Goal: Check status: Check status

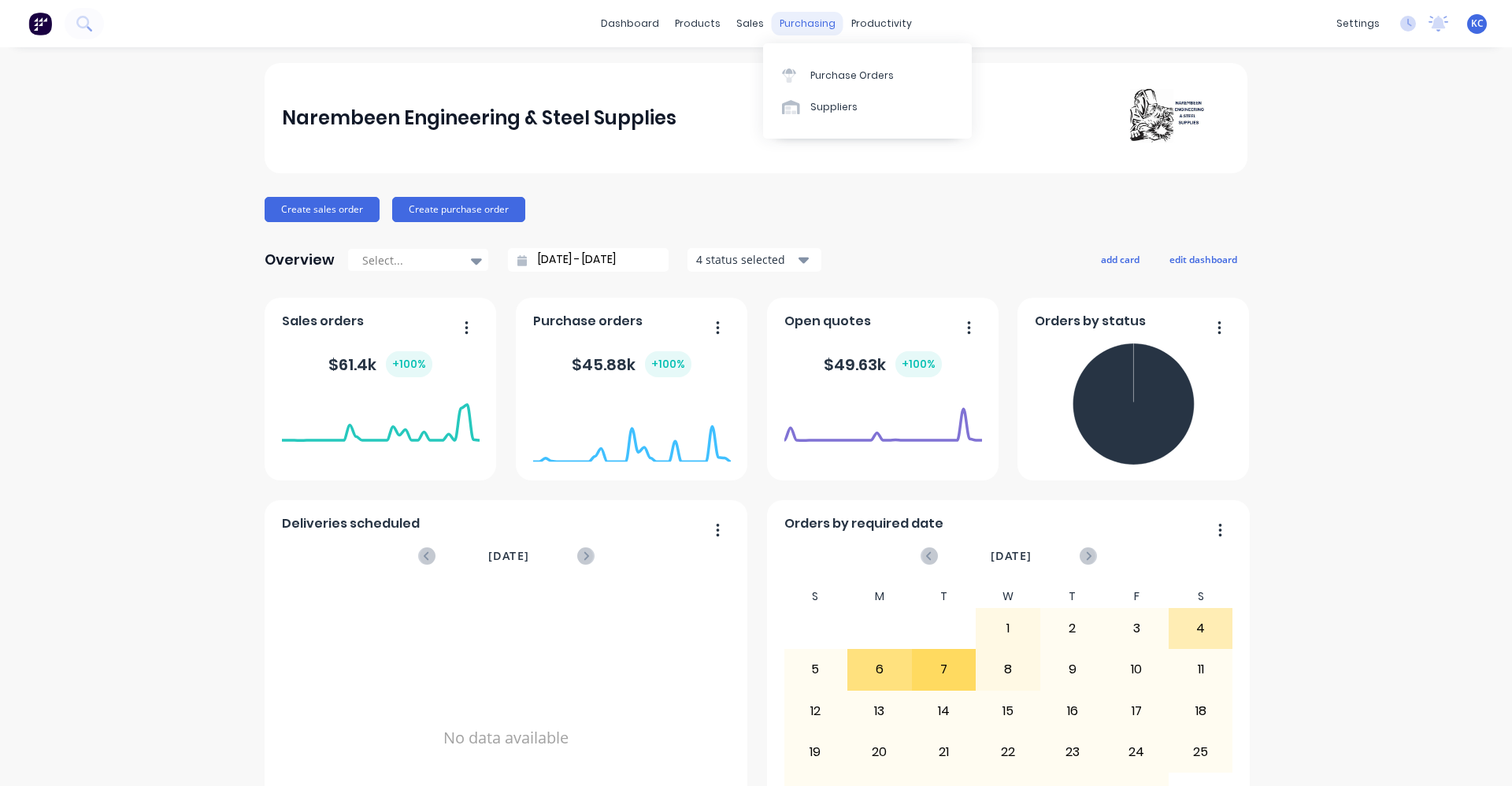
click at [816, 20] on div "purchasing" at bounding box center [808, 23] width 72 height 24
click at [746, 22] on div "sales" at bounding box center [750, 23] width 43 height 24
click at [776, 106] on div "Customers" at bounding box center [799, 107] width 57 height 14
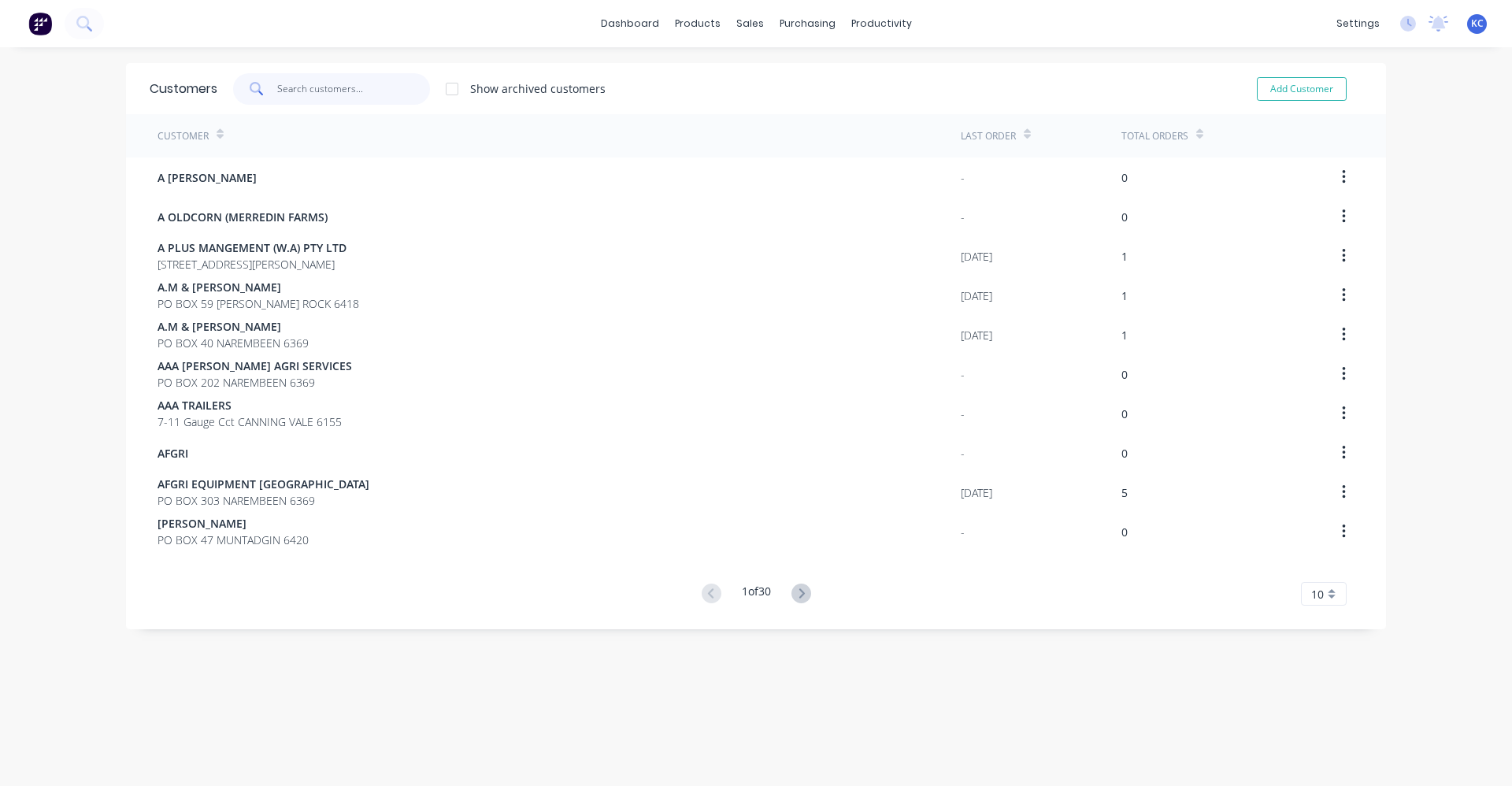
click at [349, 89] on input "text" at bounding box center [353, 88] width 153 height 31
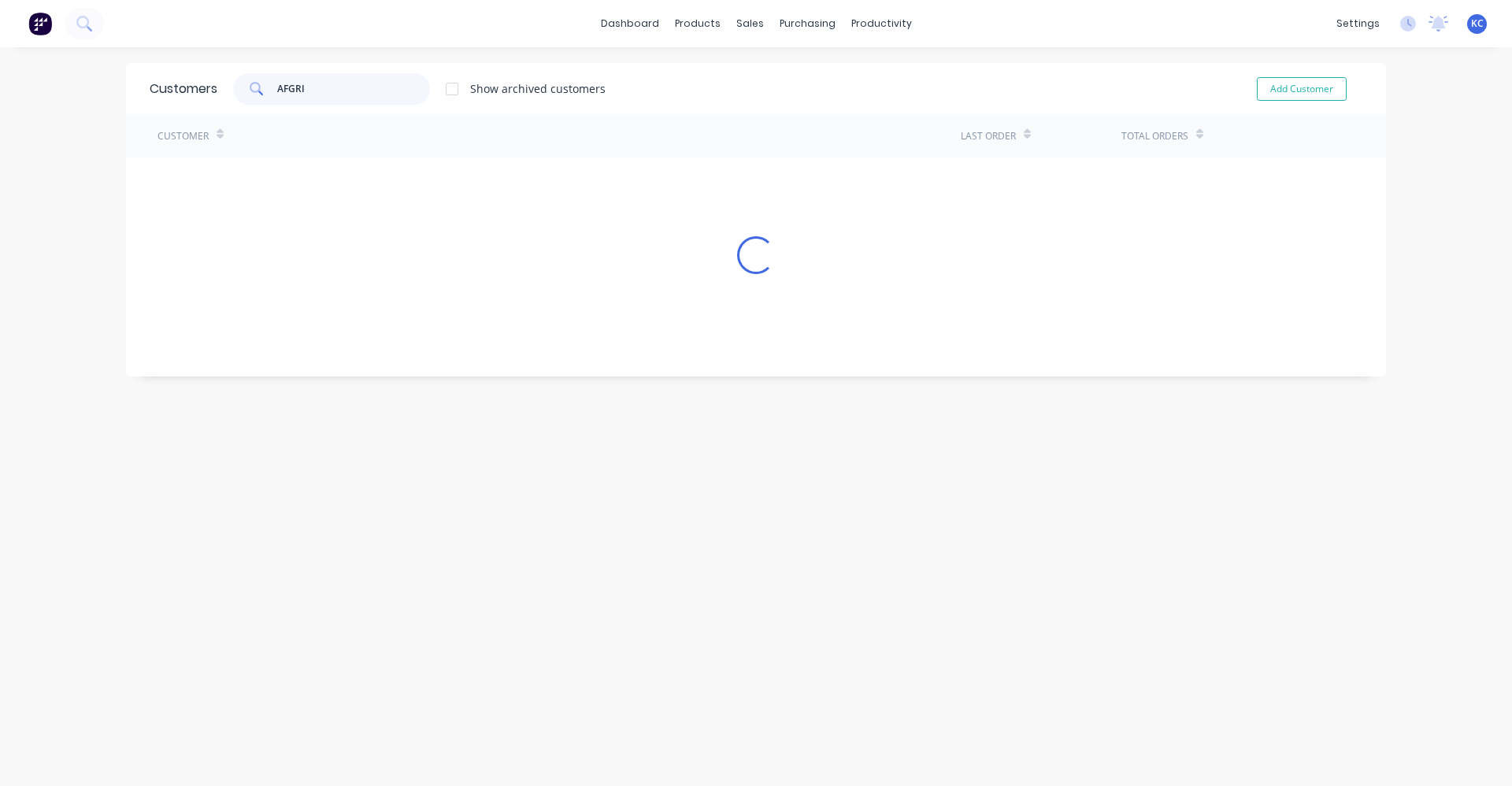
type input "AFGRI"
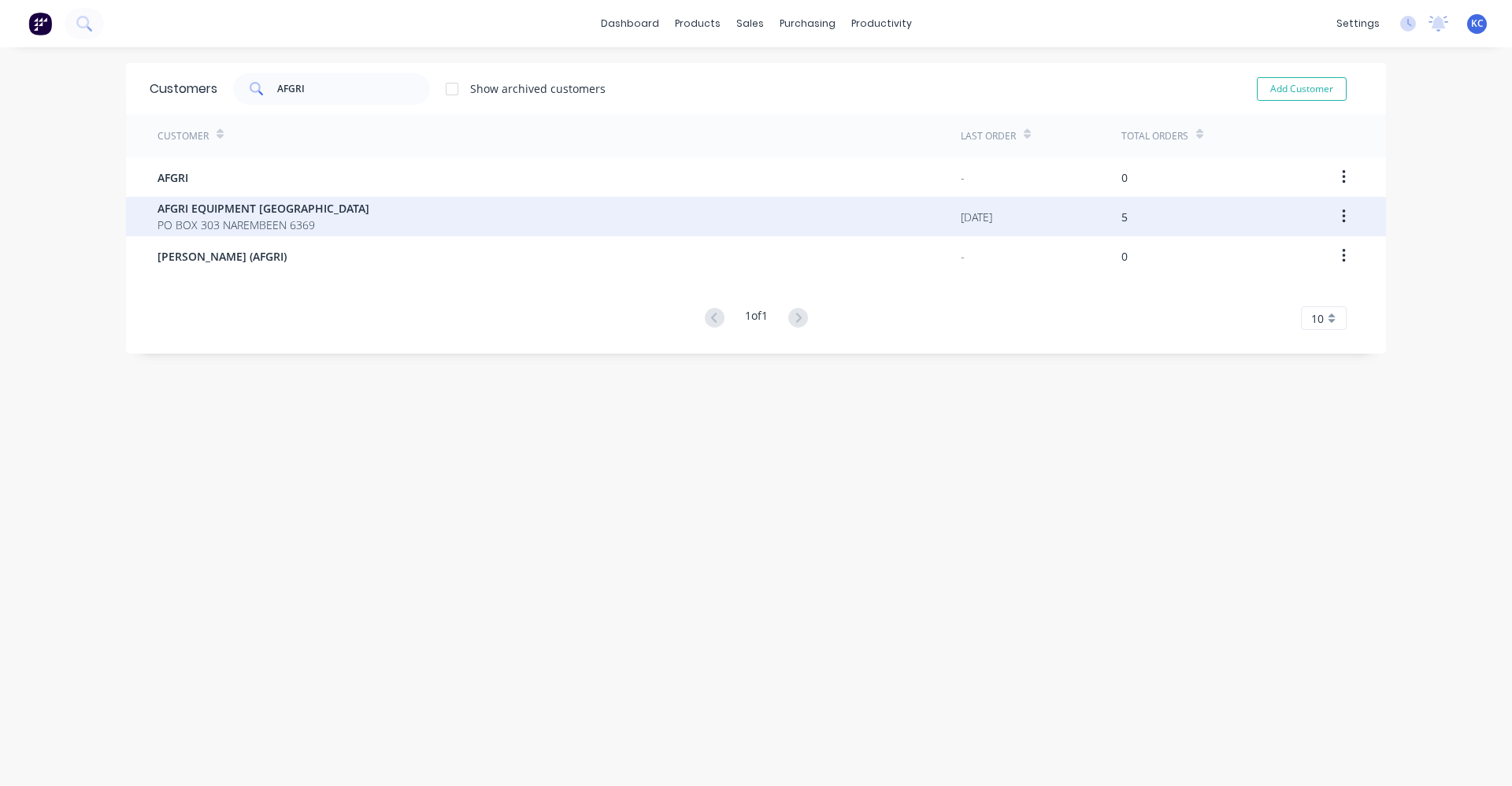
click at [262, 211] on span "AFGRI EQUIPMENT [GEOGRAPHIC_DATA]" at bounding box center [264, 208] width 212 height 16
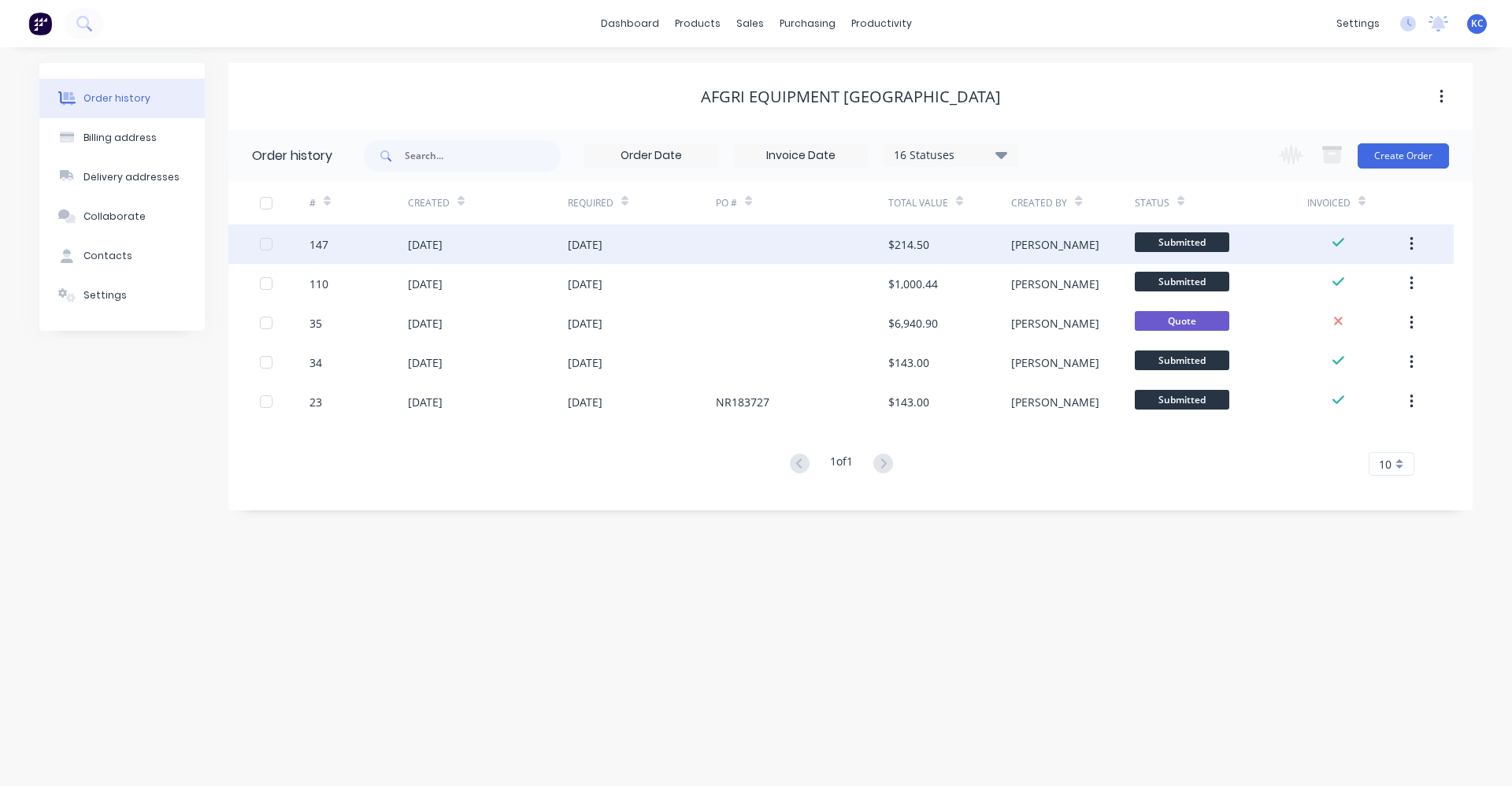
click at [598, 251] on div "[DATE]" at bounding box center [585, 244] width 35 height 16
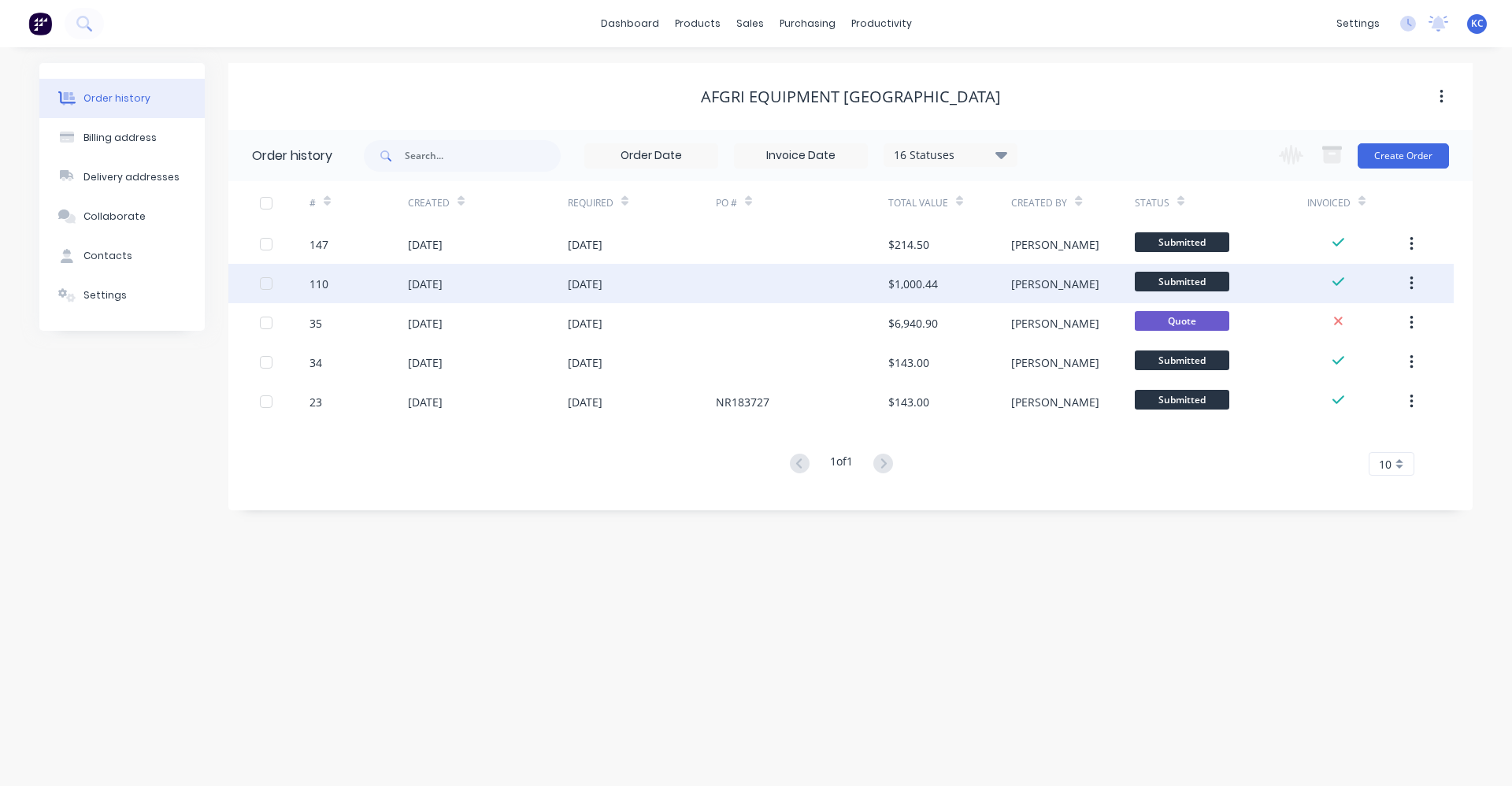
click at [432, 283] on div "[DATE]" at bounding box center [425, 283] width 35 height 16
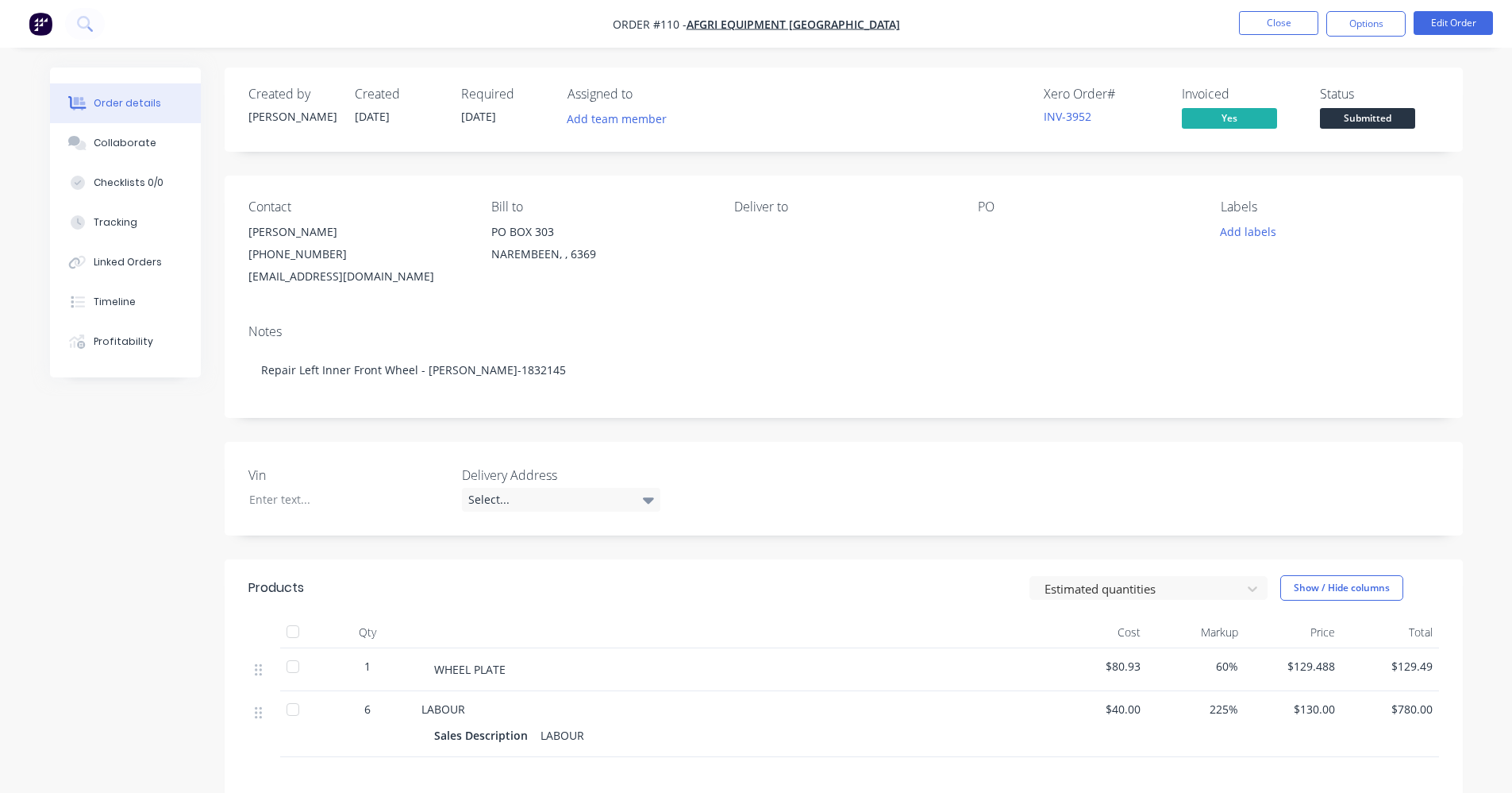
click at [706, 488] on div "Vin Delivery Address Select..." at bounding box center [844, 488] width 1239 height 93
